Goal: Task Accomplishment & Management: Manage account settings

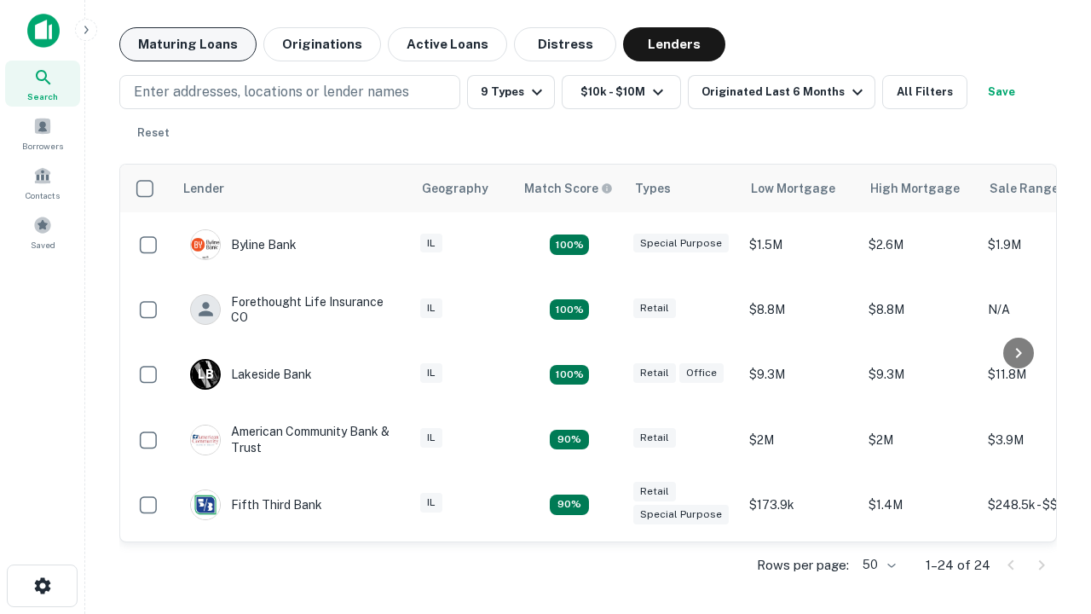
click at [188, 44] on button "Maturing Loans" at bounding box center [187, 44] width 137 height 34
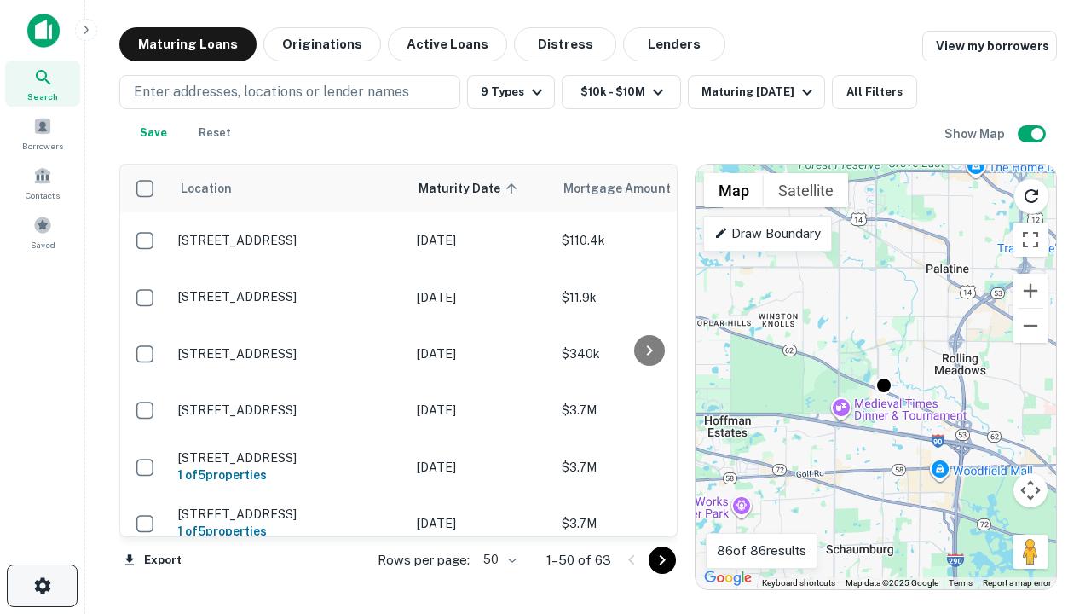
click at [42, 586] on icon "button" at bounding box center [42, 586] width 20 height 20
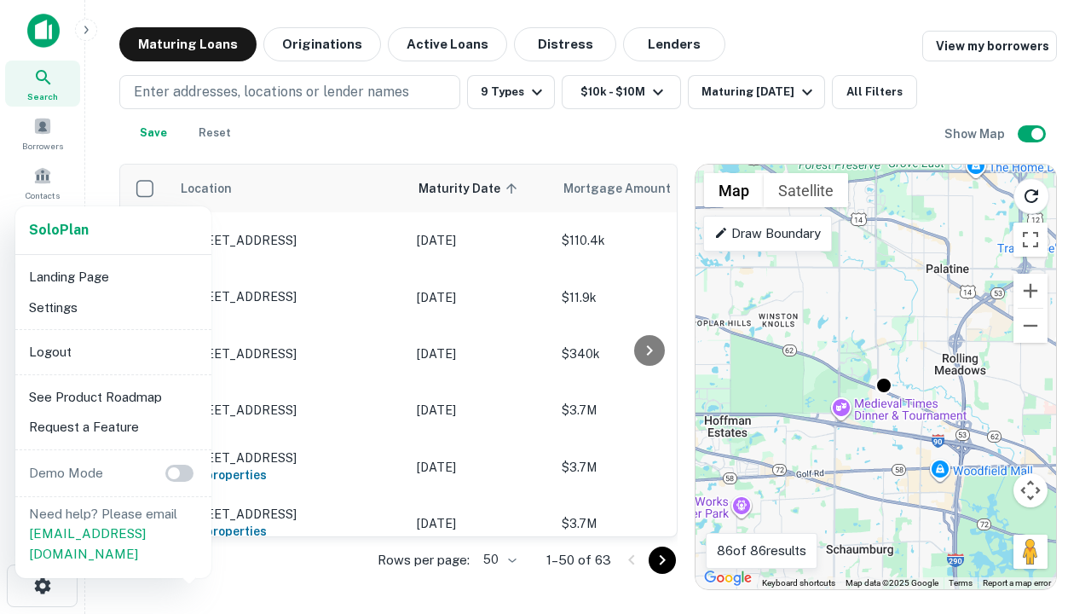
click at [113, 351] on li "Logout" at bounding box center [113, 352] width 182 height 31
